Goal: Task Accomplishment & Management: Manage account settings

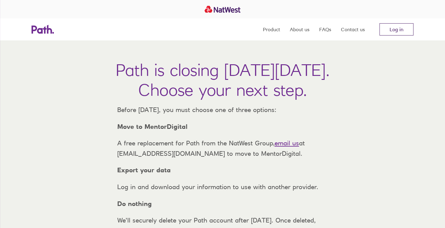
click at [387, 31] on link "Log in" at bounding box center [396, 29] width 34 height 12
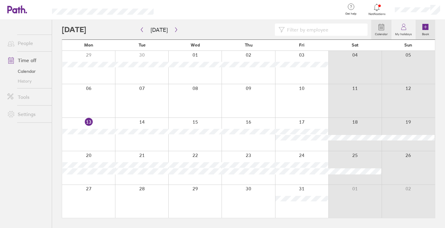
click at [421, 36] on link "Book" at bounding box center [425, 30] width 20 height 20
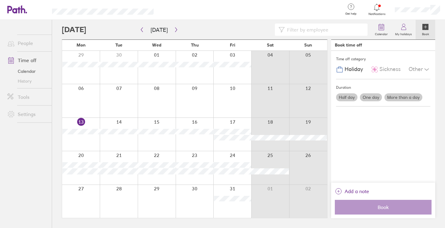
click at [239, 121] on div at bounding box center [232, 134] width 38 height 33
click at [378, 100] on label "One day" at bounding box center [371, 97] width 22 height 8
click at [0, 0] on input "One day" at bounding box center [0, 0] width 0 height 0
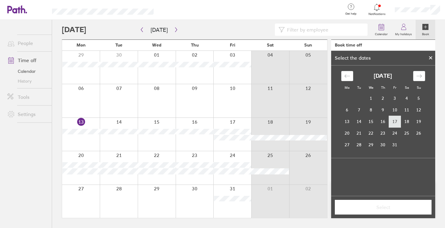
click at [398, 124] on td "17" at bounding box center [395, 122] width 12 height 12
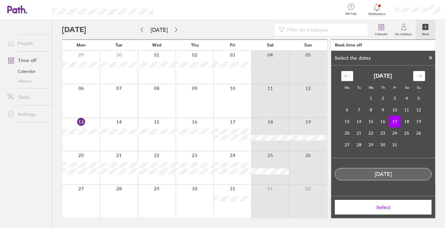
click at [392, 208] on span "Select" at bounding box center [383, 207] width 88 height 6
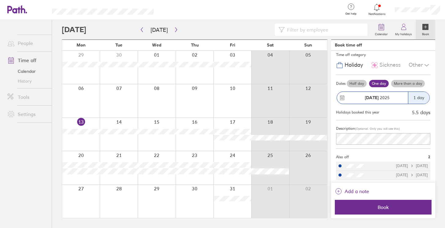
scroll to position [4, 0]
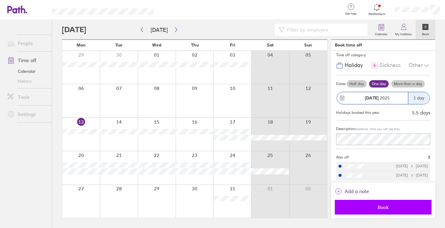
click at [391, 204] on span "Book" at bounding box center [383, 207] width 88 height 6
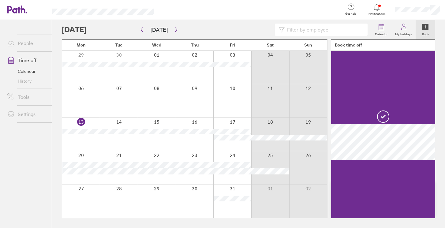
click at [178, 29] on div at bounding box center [216, 30] width 309 height 12
click at [176, 29] on icon "button" at bounding box center [176, 29] width 5 height 5
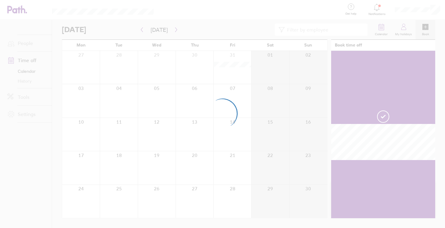
click at [326, 27] on div at bounding box center [222, 114] width 445 height 228
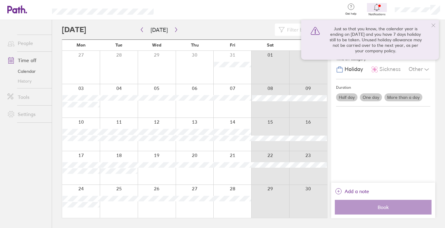
scroll to position [0, 0]
